Goal: Information Seeking & Learning: Find specific fact

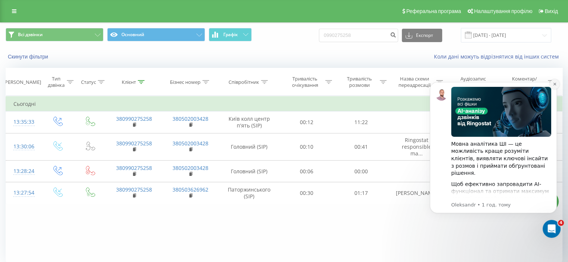
click at [556, 84] on button "Dismiss notification" at bounding box center [554, 84] width 10 height 10
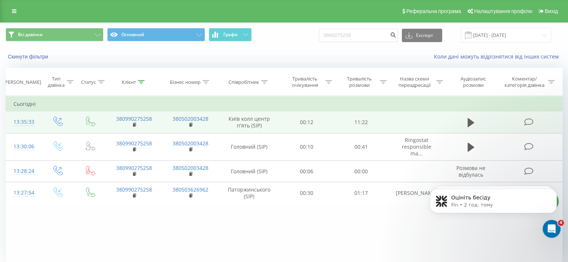
click at [526, 122] on icon at bounding box center [528, 122] width 9 height 8
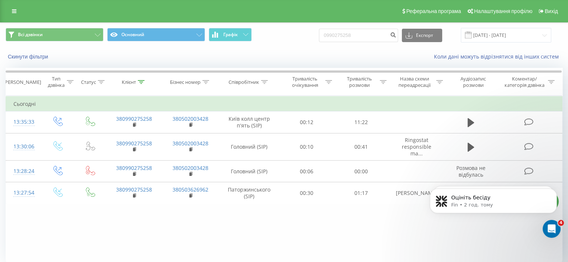
click at [334, 234] on div "Фільтрувати за умовою Дорівнює Введіть значення Скасувати OK Фільтрувати за умо…" at bounding box center [284, 180] width 556 height 168
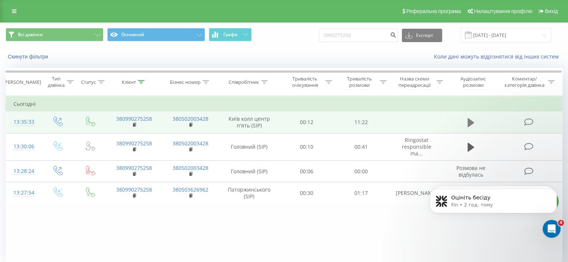
click at [470, 124] on icon at bounding box center [470, 122] width 7 height 9
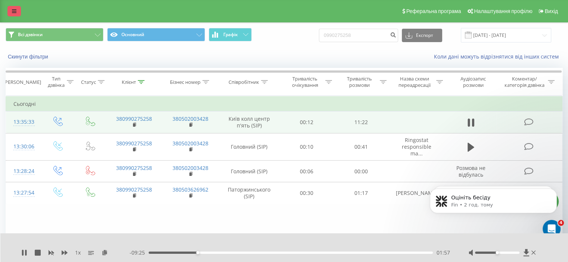
click at [13, 9] on icon at bounding box center [14, 11] width 4 height 5
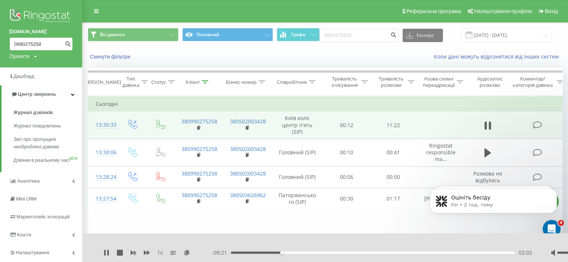
drag, startPoint x: 43, startPoint y: 46, endPoint x: 7, endPoint y: 45, distance: 36.6
click at [7, 45] on div "apslogos.com 0990275258 Проекти eslukraine.com apslogos.com" at bounding box center [41, 34] width 82 height 68
click at [27, 91] on span "Центр звернень" at bounding box center [33, 94] width 45 height 7
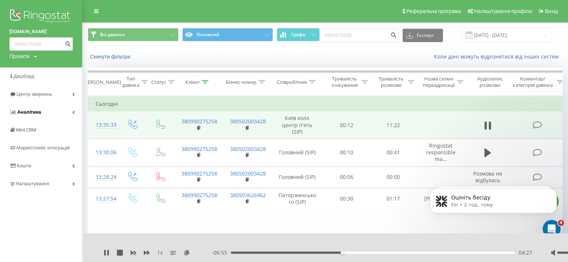
click at [29, 103] on link "Аналiтика" at bounding box center [41, 112] width 82 height 18
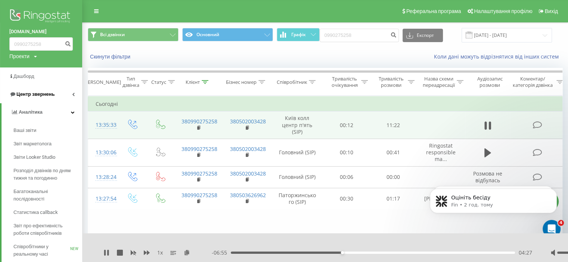
click at [28, 96] on span "Центр звернень" at bounding box center [35, 94] width 38 height 6
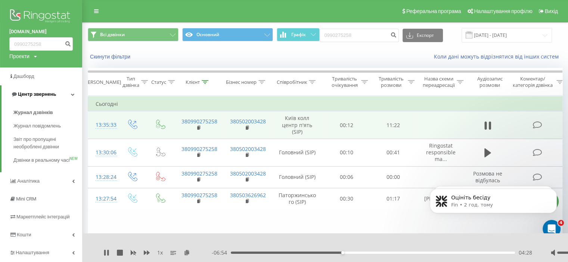
click at [38, 101] on link "Центр звернень" at bounding box center [41, 94] width 81 height 18
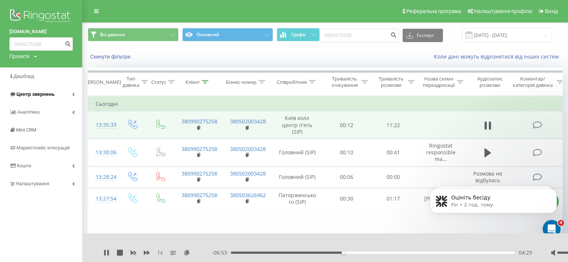
click at [30, 90] on link "Центр звернень" at bounding box center [41, 94] width 82 height 18
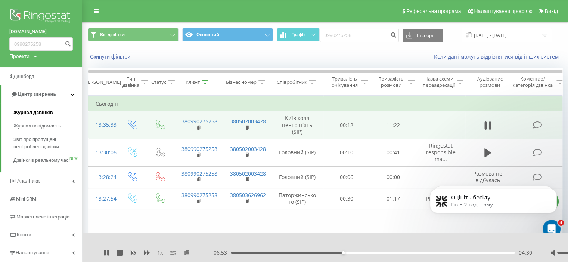
click at [26, 115] on span "Журнал дзвінків" at bounding box center [33, 112] width 40 height 7
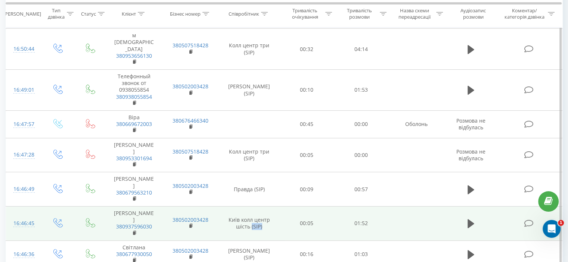
drag, startPoint x: 263, startPoint y: 181, endPoint x: 252, endPoint y: 181, distance: 10.8
click at [252, 207] on td "Київ колл центр шість (SIP)" at bounding box center [249, 224] width 61 height 34
drag, startPoint x: 231, startPoint y: 175, endPoint x: 248, endPoint y: 182, distance: 17.7
click at [248, 207] on td "Київ колл центр шість (SIP)" at bounding box center [249, 224] width 61 height 34
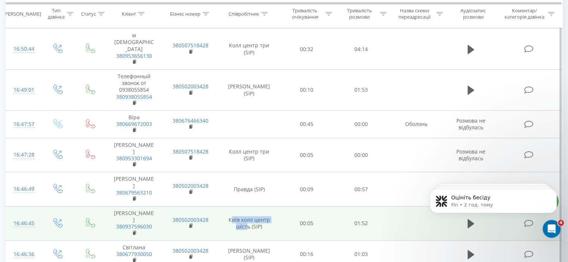
click at [240, 207] on td "Київ колл центр шість (SIP)" at bounding box center [249, 224] width 61 height 34
drag, startPoint x: 228, startPoint y: 175, endPoint x: 250, endPoint y: 185, distance: 23.9
click at [250, 207] on td "Київ колл центр шість (SIP)" at bounding box center [249, 224] width 61 height 34
copy td "Київ колл центр шість"
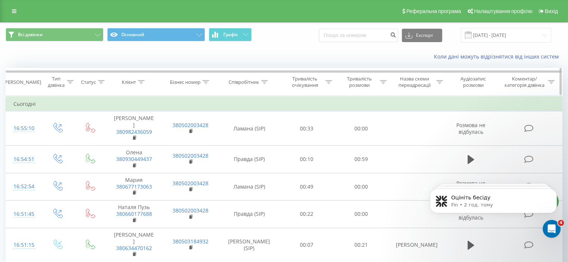
click at [263, 81] on icon at bounding box center [264, 82] width 7 height 4
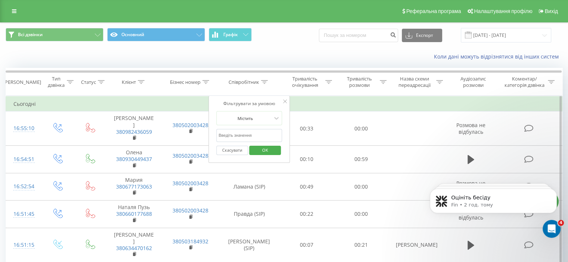
click at [231, 130] on input "text" at bounding box center [249, 135] width 66 height 13
paste input "Київ колл центр шість"
type input "Київ колл центр шість"
click at [259, 149] on span "OK" at bounding box center [265, 150] width 21 height 12
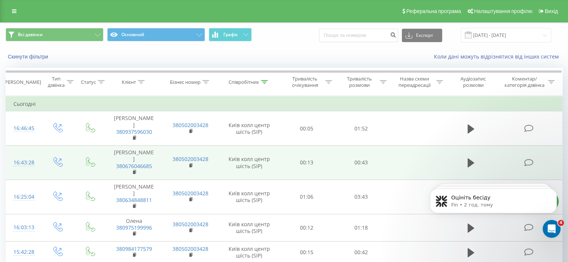
scroll to position [149, 0]
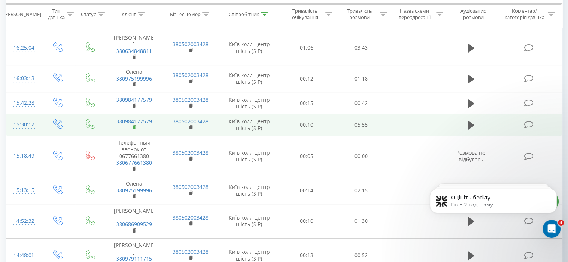
click at [134, 126] on rect at bounding box center [134, 127] width 2 height 3
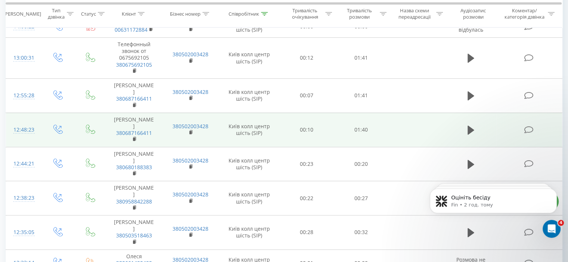
scroll to position [605, 0]
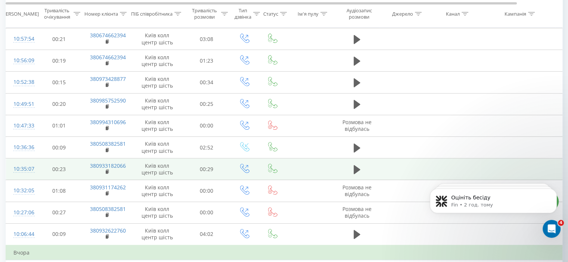
scroll to position [299, 0]
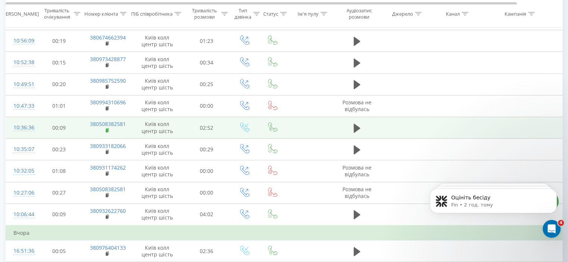
click at [107, 129] on rect at bounding box center [107, 130] width 2 height 3
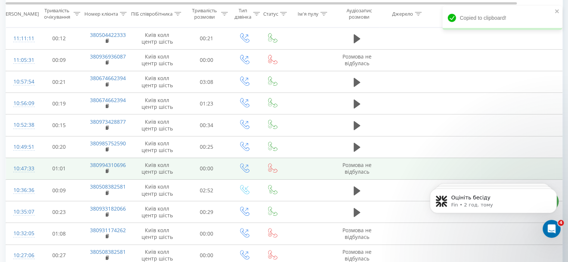
scroll to position [224, 0]
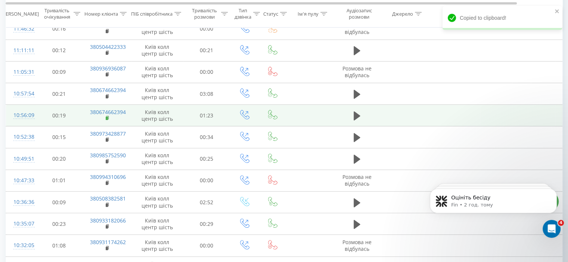
click at [107, 118] on rect at bounding box center [107, 118] width 2 height 3
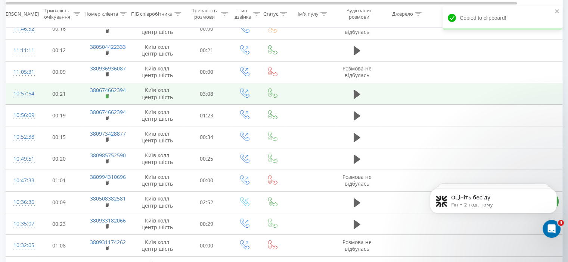
click at [107, 95] on rect at bounding box center [107, 96] width 2 height 3
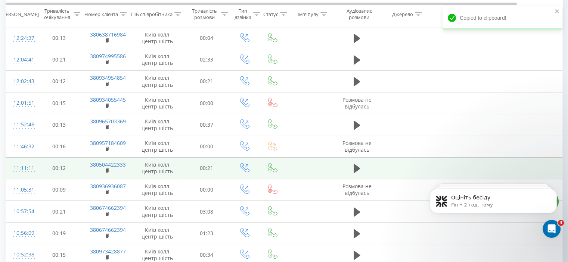
scroll to position [75, 0]
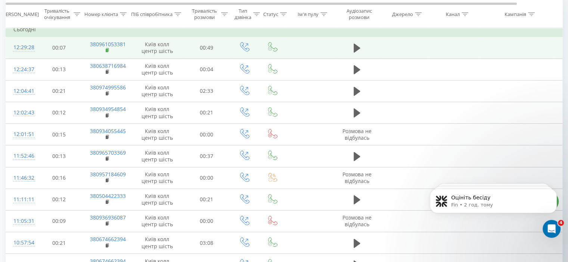
click at [107, 52] on rect at bounding box center [107, 50] width 2 height 3
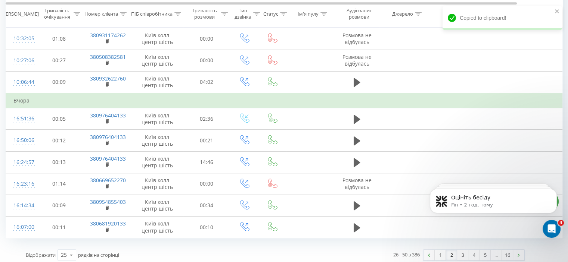
scroll to position [433, 0]
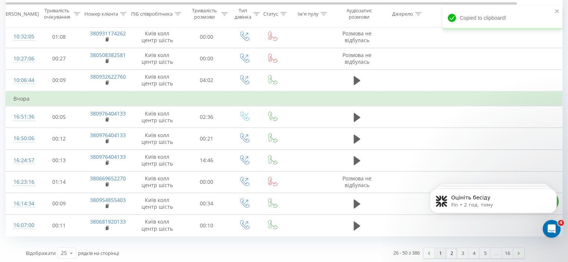
click at [443, 253] on link "1" at bounding box center [439, 253] width 11 height 10
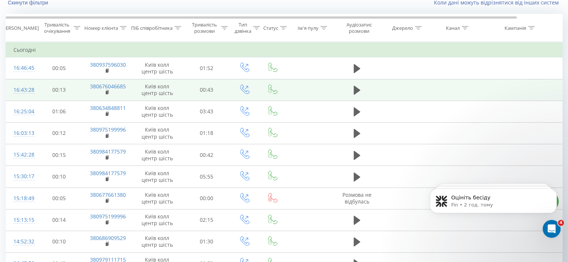
scroll to position [49, 0]
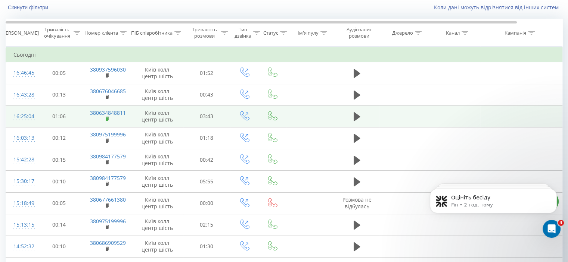
click at [106, 119] on rect at bounding box center [107, 119] width 2 height 3
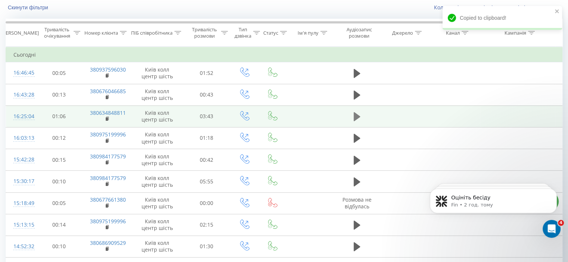
click at [355, 116] on icon at bounding box center [356, 116] width 7 height 9
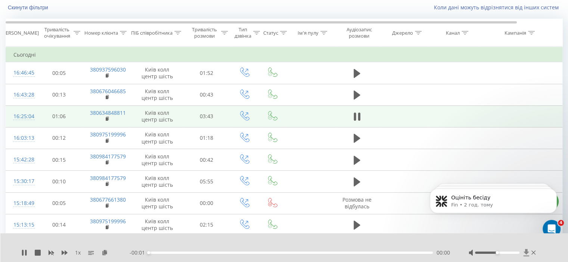
click at [527, 253] on icon at bounding box center [526, 252] width 6 height 7
click at [357, 116] on icon at bounding box center [356, 117] width 7 height 10
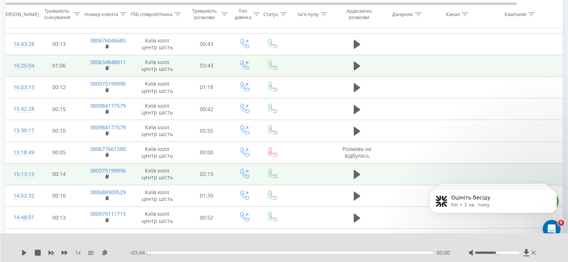
scroll to position [112, 0]
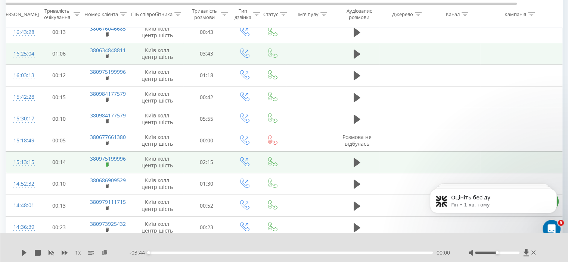
click at [106, 163] on rect at bounding box center [107, 164] width 2 height 3
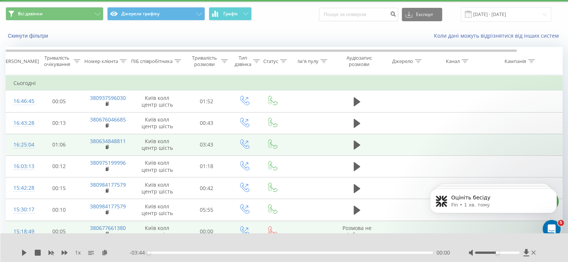
scroll to position [75, 0]
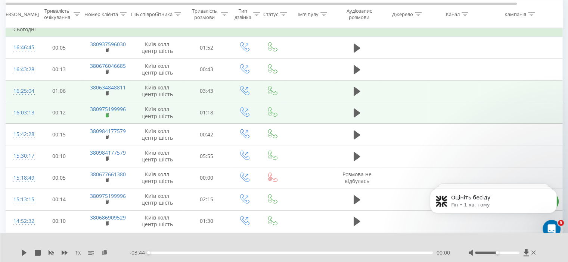
click at [107, 116] on rect at bounding box center [107, 115] width 2 height 3
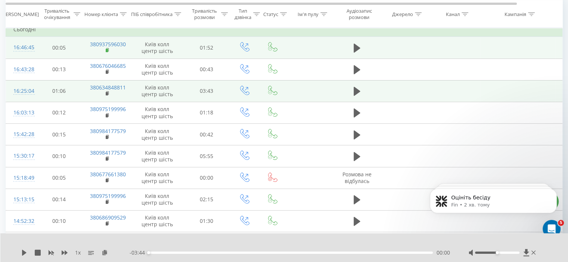
click at [107, 50] on rect at bounding box center [107, 50] width 2 height 3
click at [354, 46] on icon at bounding box center [356, 48] width 7 height 9
click at [524, 250] on icon at bounding box center [526, 252] width 6 height 7
click at [526, 255] on icon at bounding box center [526, 252] width 6 height 7
click at [23, 253] on icon at bounding box center [22, 253] width 1 height 6
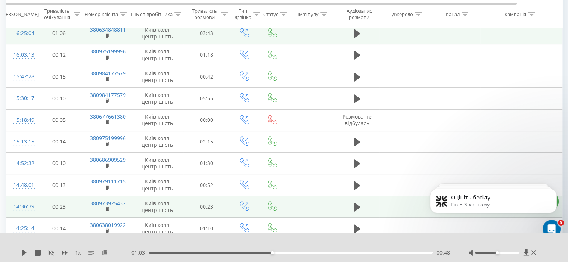
scroll to position [187, 0]
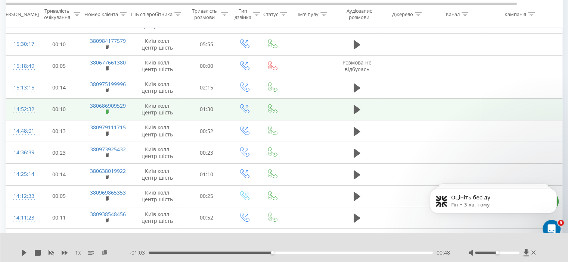
click at [108, 112] on icon at bounding box center [107, 111] width 3 height 3
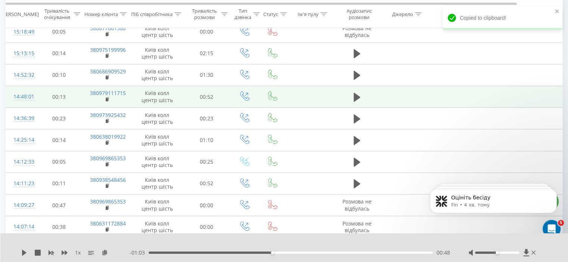
scroll to position [261, 0]
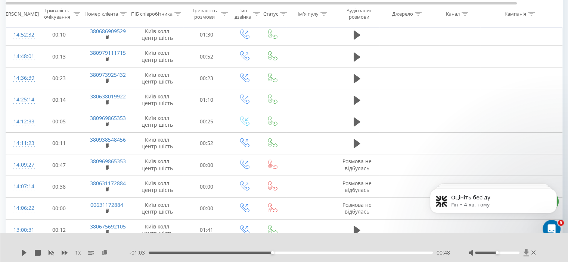
click at [524, 252] on icon at bounding box center [526, 252] width 6 height 7
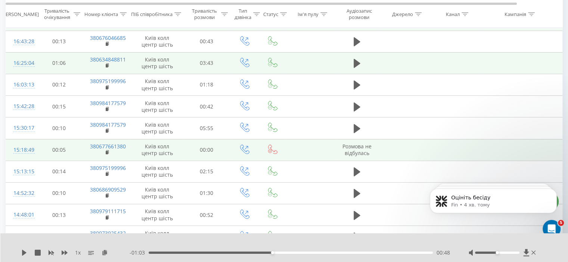
scroll to position [112, 0]
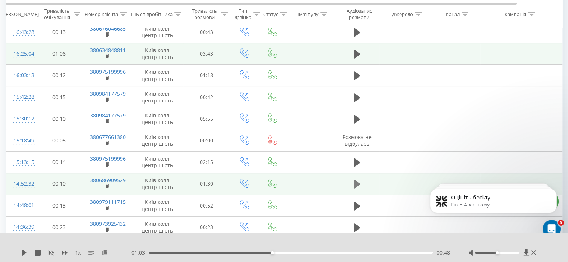
click at [354, 180] on icon at bounding box center [356, 184] width 7 height 9
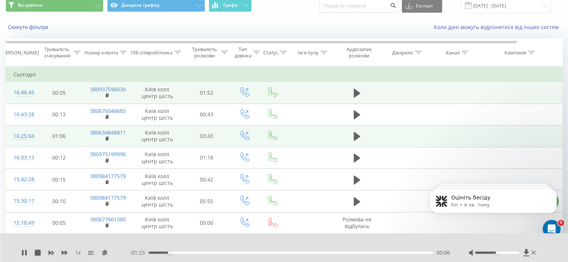
scroll to position [0, 0]
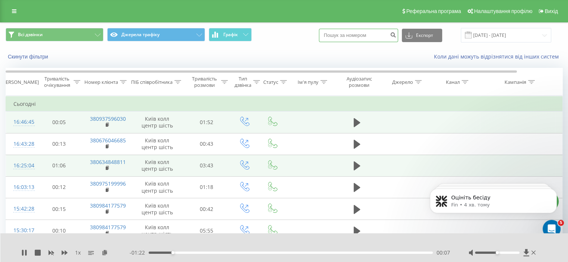
click at [348, 37] on input at bounding box center [358, 35] width 79 height 13
paste input "380686909529"
type input "380686909529"
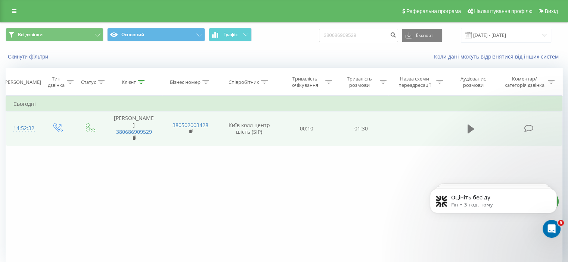
click at [468, 126] on icon at bounding box center [470, 129] width 7 height 9
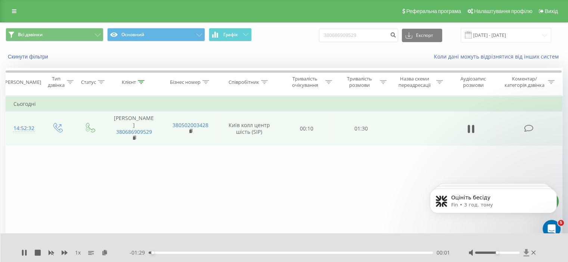
click at [527, 255] on icon at bounding box center [526, 252] width 6 height 7
